Goal: Find specific page/section: Find specific page/section

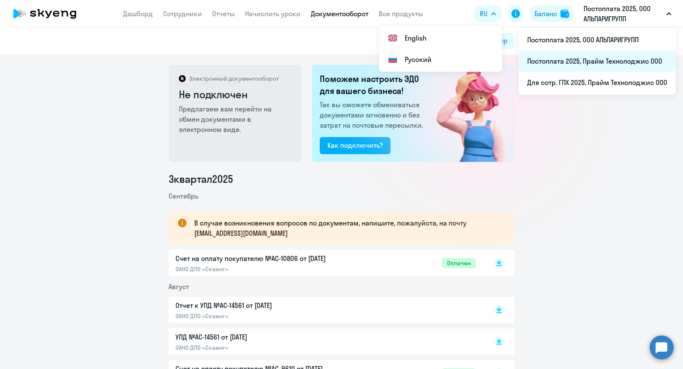
click at [585, 67] on li "Постоплата 2025, Прайм Технолоджис ООО" at bounding box center [597, 60] width 157 height 21
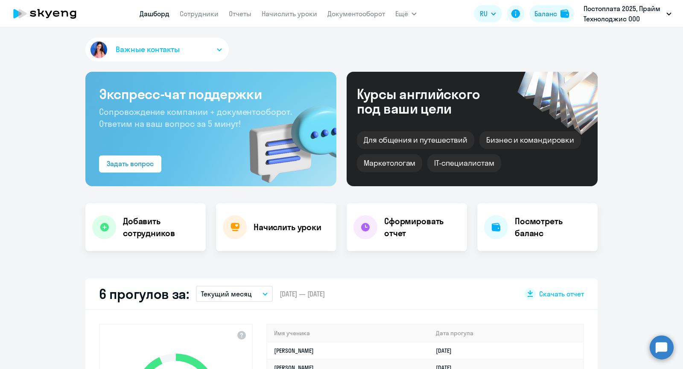
select select "30"
click at [364, 11] on link "Документооборот" at bounding box center [356, 13] width 58 height 9
